Goal: Transaction & Acquisition: Purchase product/service

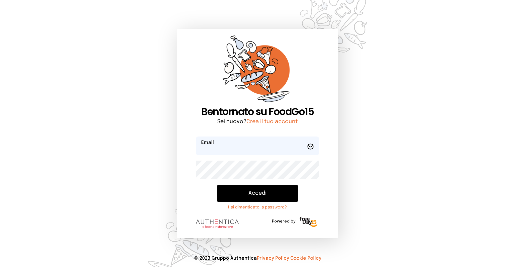
click at [219, 151] on input "email" at bounding box center [257, 146] width 123 height 19
type input "**********"
click at [217, 185] on button "Accedi" at bounding box center [257, 193] width 80 height 17
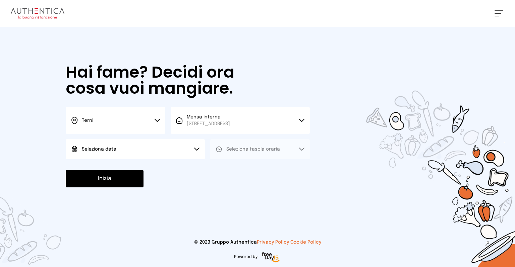
click at [173, 149] on button "Seleziona data" at bounding box center [135, 149] width 139 height 20
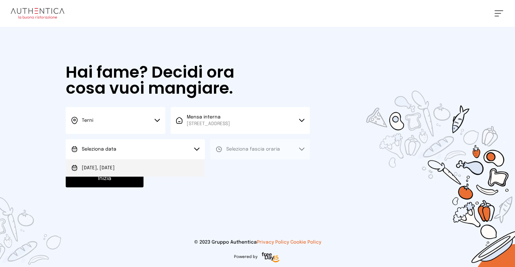
click at [103, 166] on span "[DATE], [DATE]" at bounding box center [98, 168] width 33 height 7
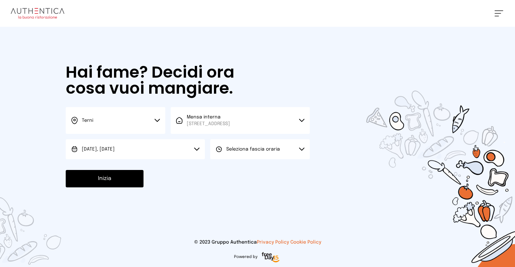
click at [252, 149] on span "Seleziona fascia oraria" at bounding box center [253, 149] width 54 height 5
click at [233, 170] on span "Pranzo" at bounding box center [234, 168] width 16 height 7
click at [109, 176] on button "Inizia" at bounding box center [105, 178] width 78 height 17
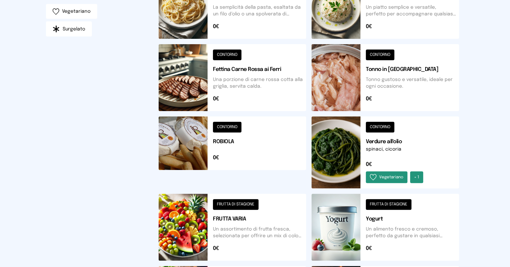
scroll to position [268, 0]
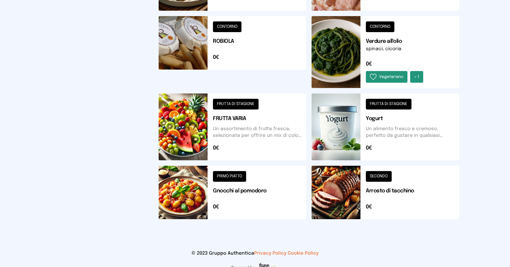
click at [173, 196] on button at bounding box center [231, 193] width 147 height 54
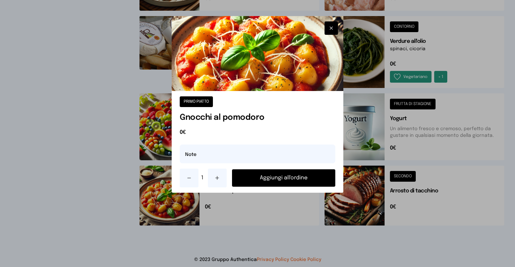
click at [267, 176] on button "Aggiungi all'ordine" at bounding box center [283, 178] width 103 height 17
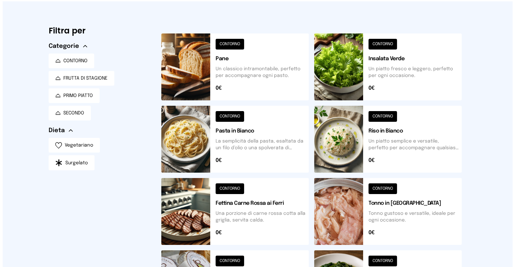
scroll to position [0, 0]
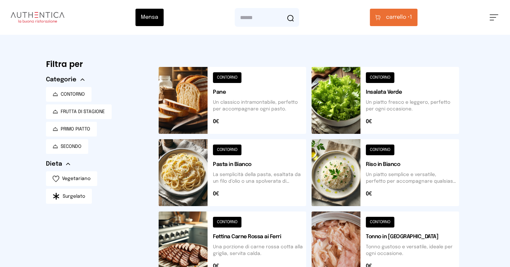
click at [343, 96] on button at bounding box center [384, 100] width 147 height 67
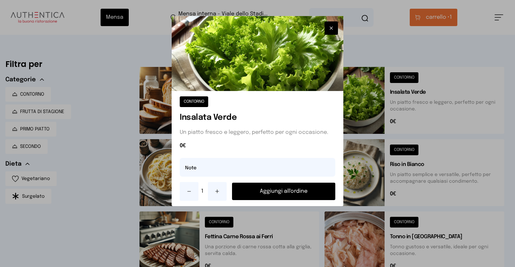
click at [284, 191] on button "Aggiungi all'ordine" at bounding box center [283, 191] width 103 height 17
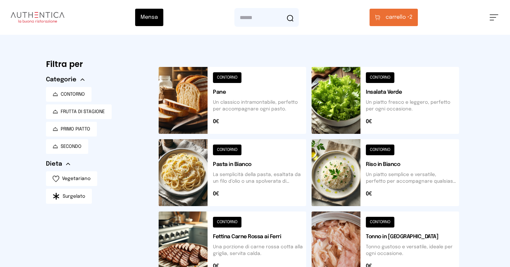
click at [409, 14] on span "carrello •" at bounding box center [397, 17] width 24 height 8
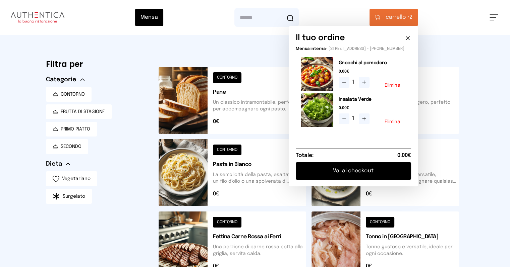
click at [387, 174] on button "Vai al checkout" at bounding box center [353, 171] width 115 height 17
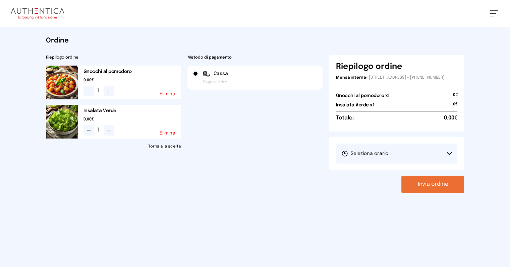
click at [388, 157] on span "Seleziona orario" at bounding box center [364, 153] width 47 height 7
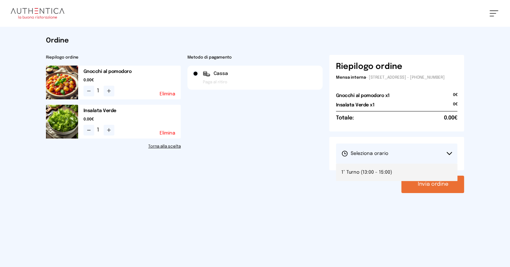
click at [380, 175] on span "1° Turno (13:00 - 15:00)" at bounding box center [366, 172] width 51 height 7
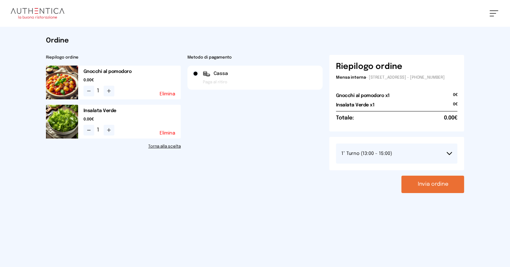
click at [464, 191] on button "Invia ordine" at bounding box center [432, 184] width 63 height 17
